Goal: Navigation & Orientation: Find specific page/section

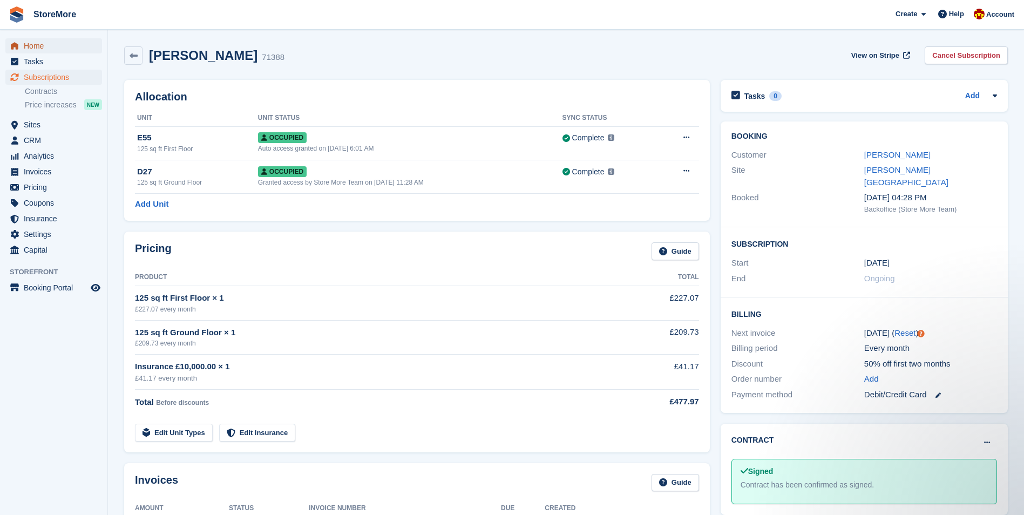
click at [29, 40] on span "Home" at bounding box center [56, 45] width 65 height 15
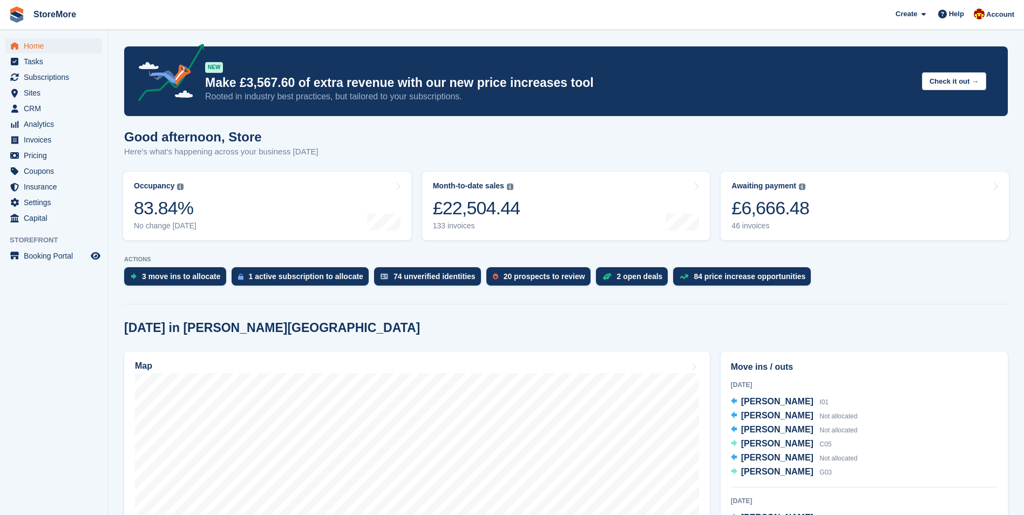
scroll to position [162, 0]
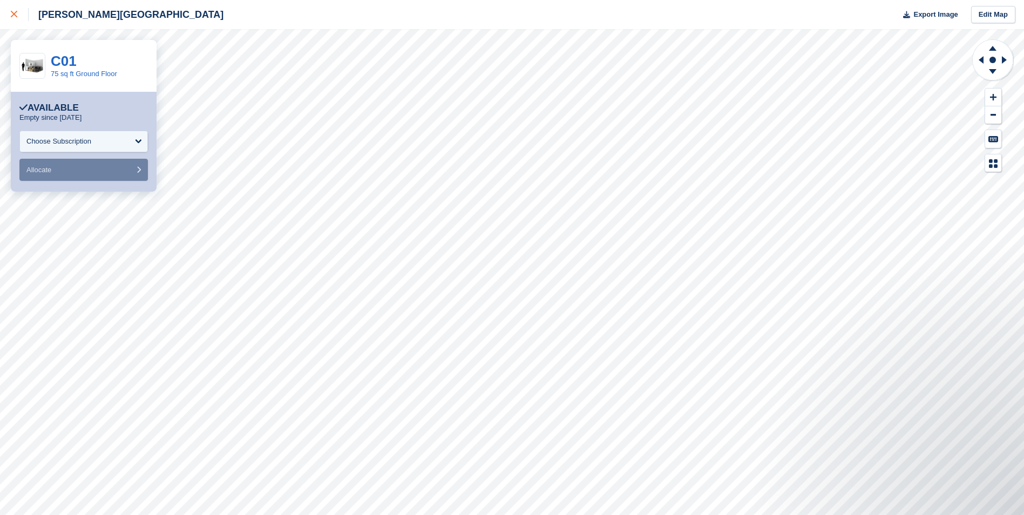
click at [14, 13] on icon at bounding box center [14, 14] width 6 height 6
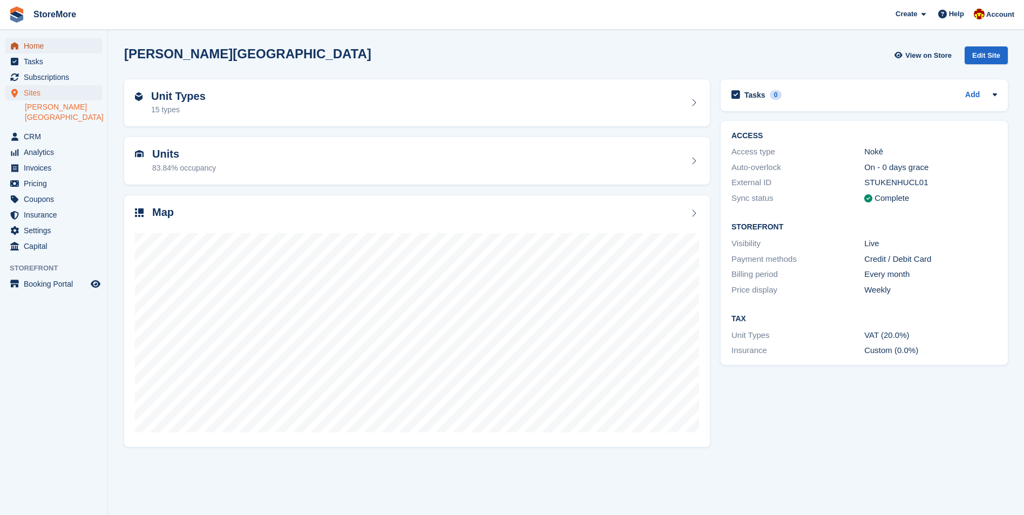
click at [44, 49] on span "Home" at bounding box center [56, 45] width 65 height 15
